Goal: Task Accomplishment & Management: Complete application form

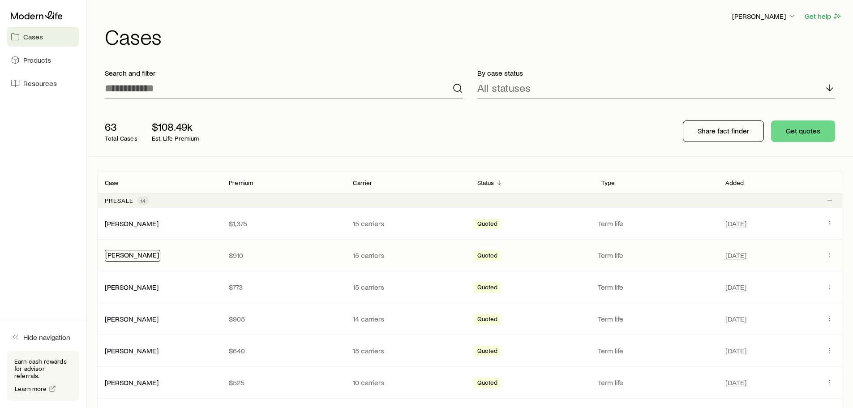
click at [130, 251] on link "[PERSON_NAME]" at bounding box center [132, 254] width 54 height 9
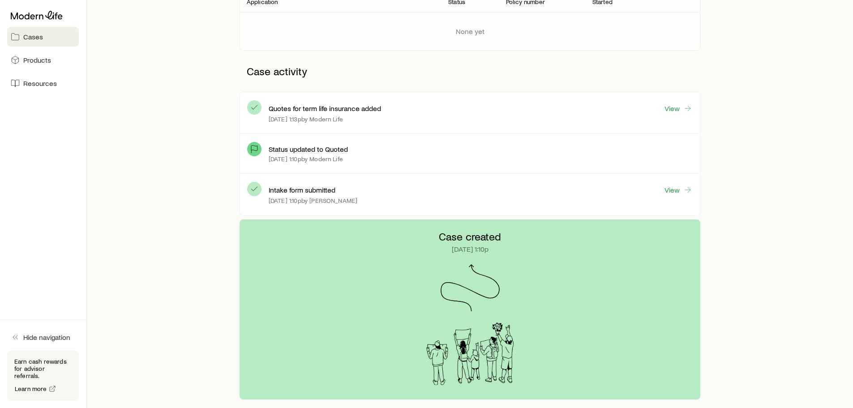
scroll to position [179, 0]
click at [686, 187] on icon at bounding box center [687, 189] width 9 height 9
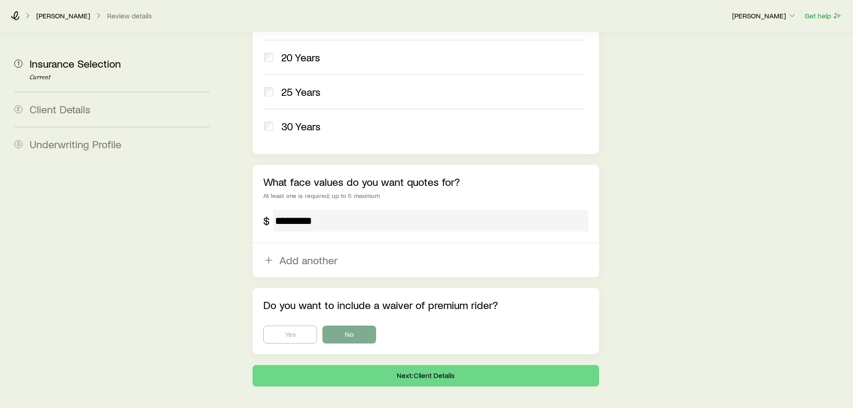
scroll to position [506, 0]
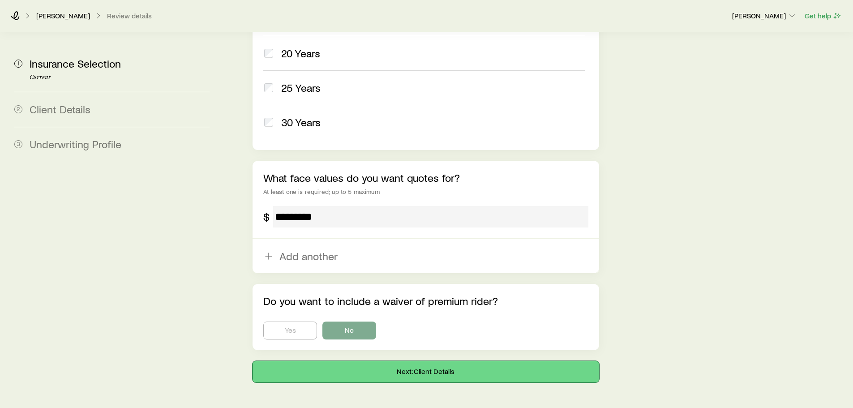
click at [389, 361] on button "Next: Client Details" at bounding box center [426, 371] width 346 height 21
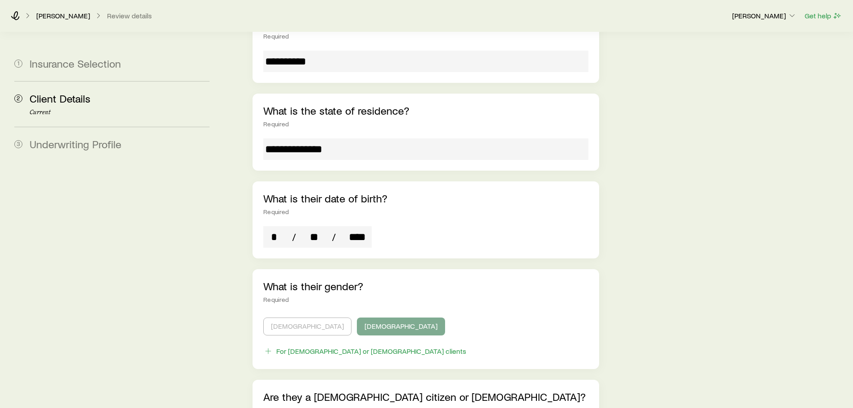
scroll to position [313, 0]
